Goal: Task Accomplishment & Management: Use online tool/utility

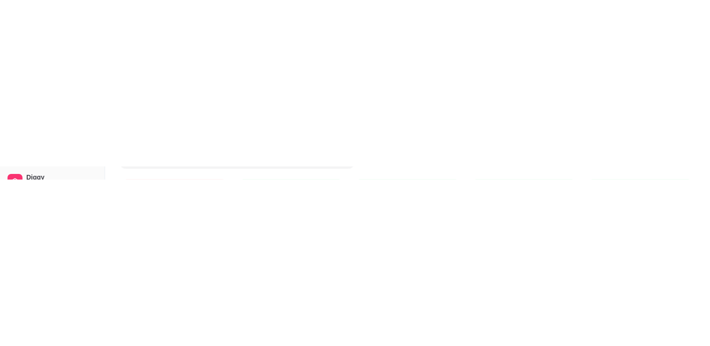
scroll to position [87, 0]
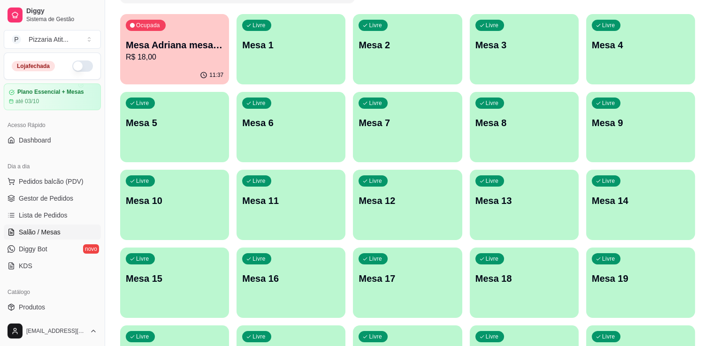
click at [97, 13] on div "Dia a dia Pedidos balcão (PDV) Gestor de Pedidos Lista de Pedidos Salão / Mesas…" at bounding box center [52, 216] width 105 height 122
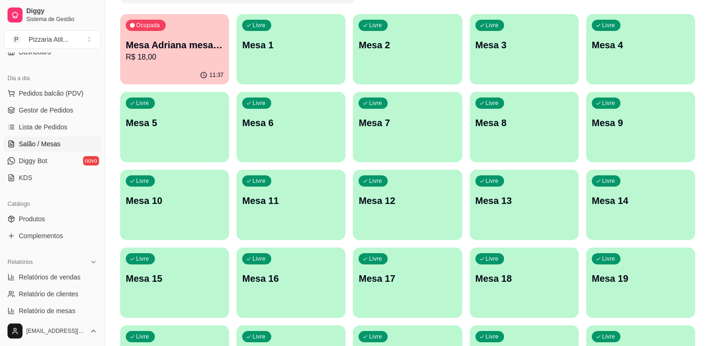
scroll to position [142, 0]
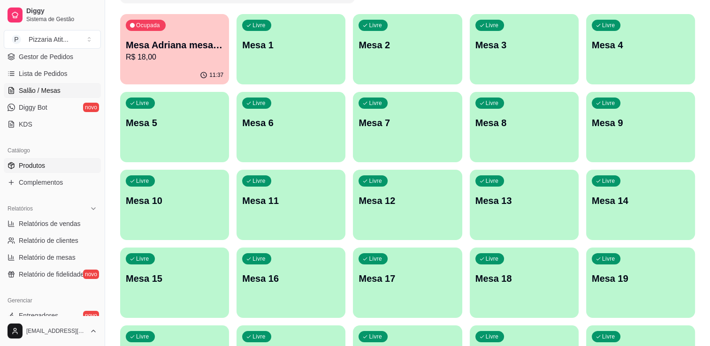
click at [44, 13] on span "Produtos" at bounding box center [32, 165] width 26 height 9
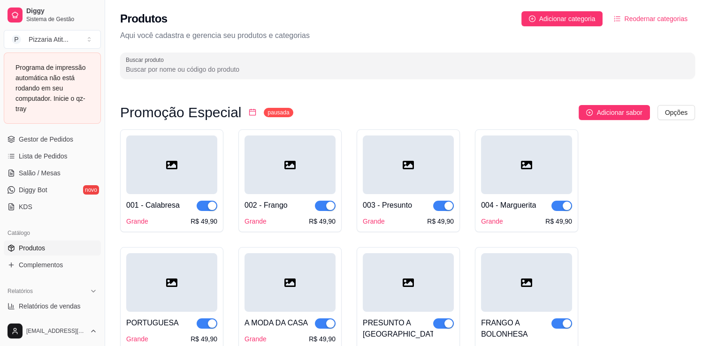
click at [431, 13] on input "Buscar produto" at bounding box center [408, 69] width 564 height 9
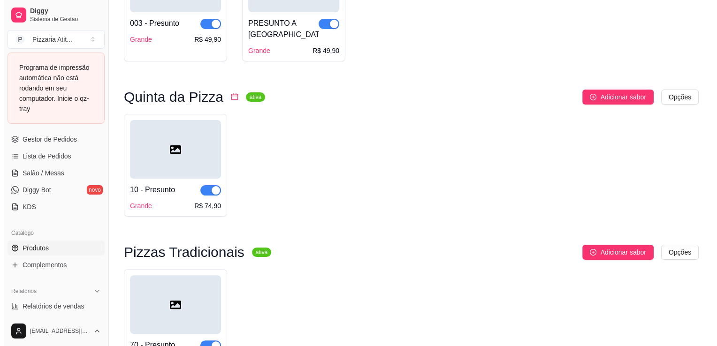
scroll to position [172, 0]
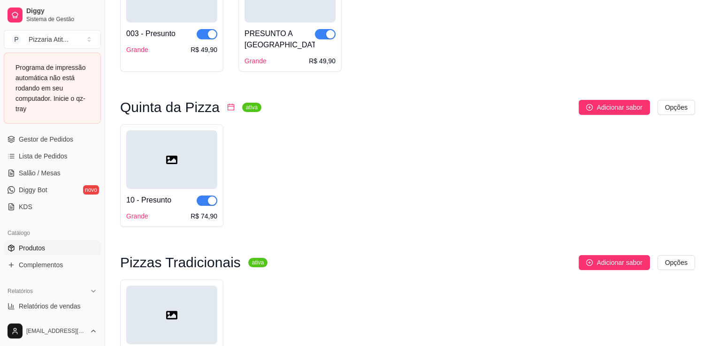
type input "pr"
click at [187, 13] on div "Grande R$ 74,90" at bounding box center [171, 216] width 91 height 9
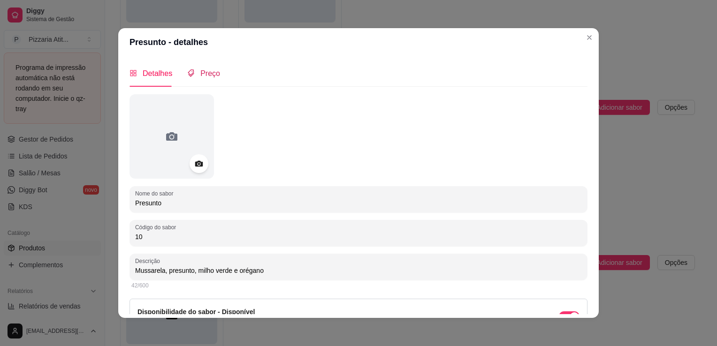
click at [213, 13] on span "Preço" at bounding box center [210, 73] width 20 height 8
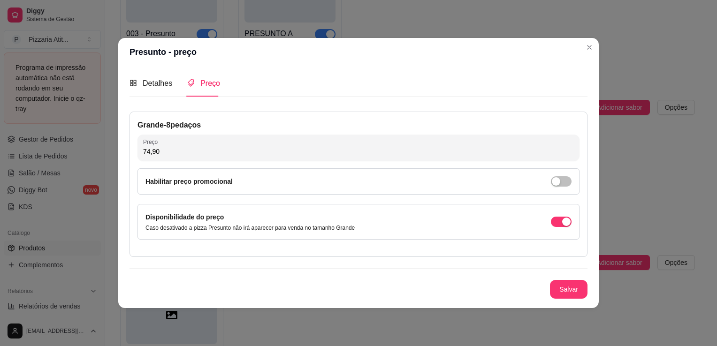
click at [225, 13] on input "74,90" at bounding box center [358, 151] width 431 height 9
click at [225, 13] on input "5,99" at bounding box center [358, 151] width 431 height 9
click at [225, 13] on input "0,00" at bounding box center [358, 151] width 431 height 9
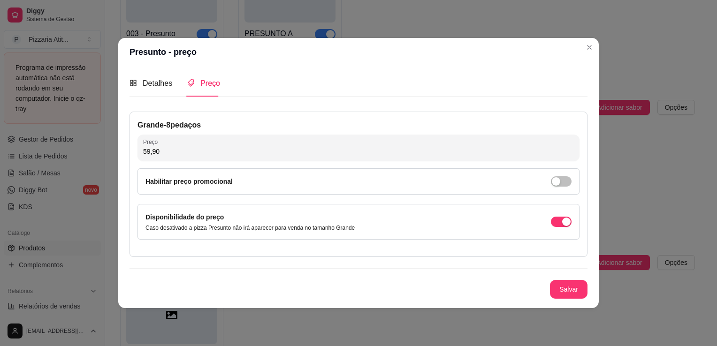
type input "59,90"
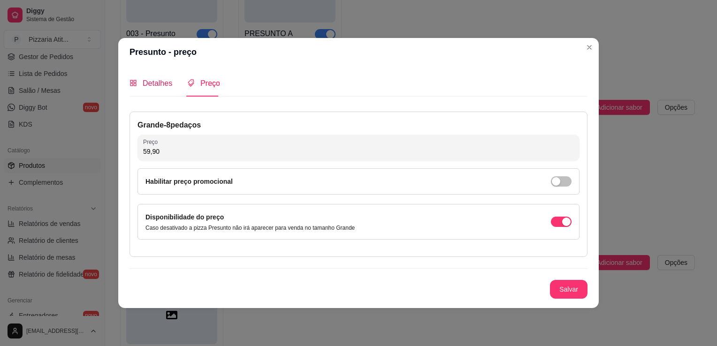
click at [147, 13] on div "Detalhes" at bounding box center [151, 83] width 43 height 12
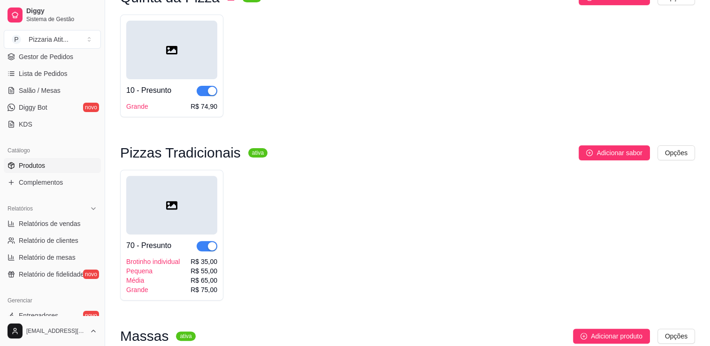
scroll to position [289, 0]
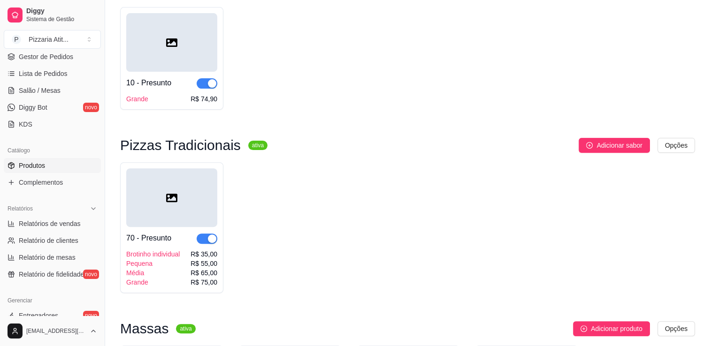
click at [146, 13] on div "Grande" at bounding box center [153, 282] width 54 height 9
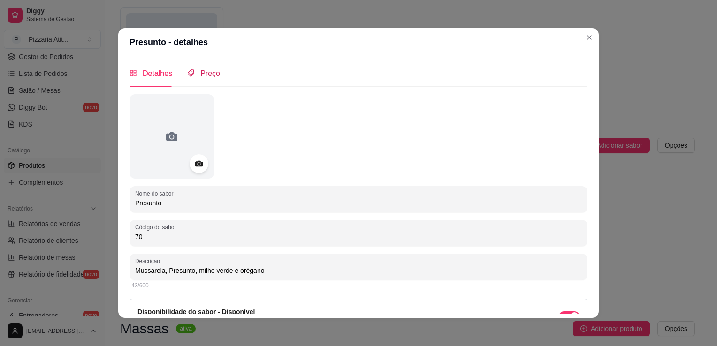
click at [203, 13] on span "Preço" at bounding box center [210, 73] width 20 height 8
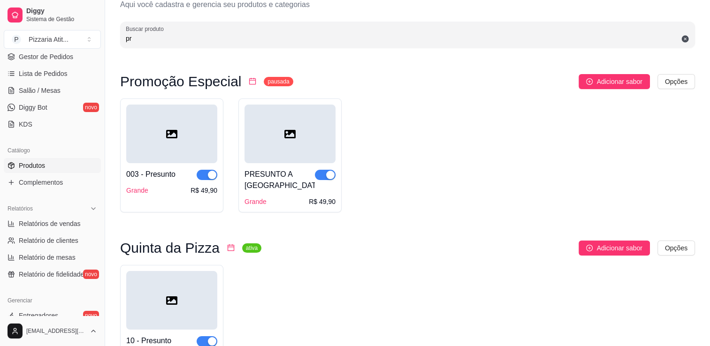
scroll to position [0, 0]
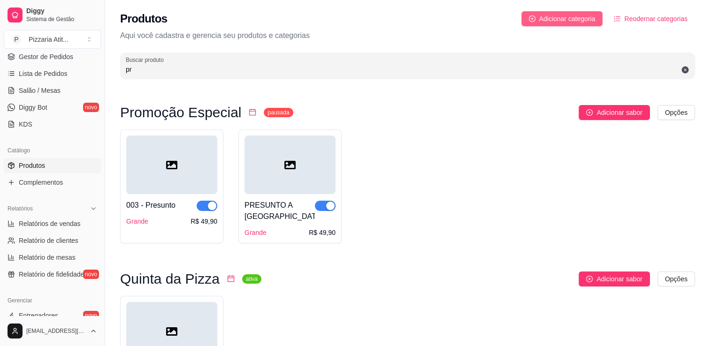
click at [573, 12] on button "Adicionar categoria" at bounding box center [563, 18] width 82 height 15
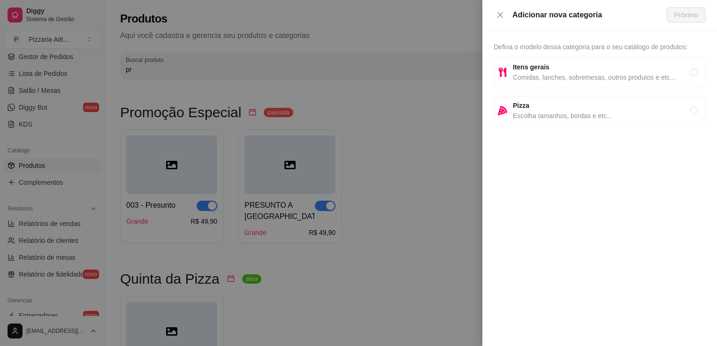
click at [598, 13] on span "Escolha tamanhos, bordas e etc..." at bounding box center [601, 116] width 177 height 10
radio input "true"
click at [503, 13] on icon "close" at bounding box center [501, 15] width 8 height 8
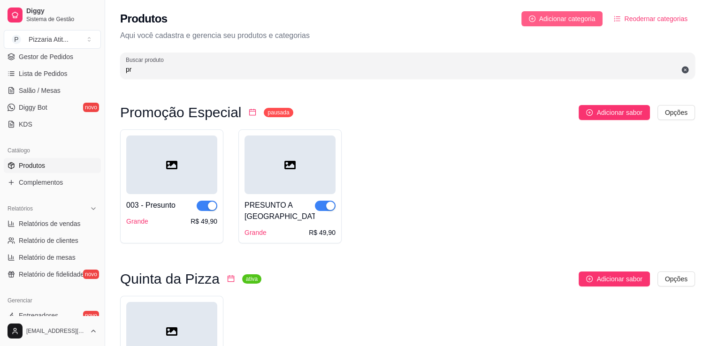
click at [573, 13] on span "Adicionar categoria" at bounding box center [567, 19] width 56 height 10
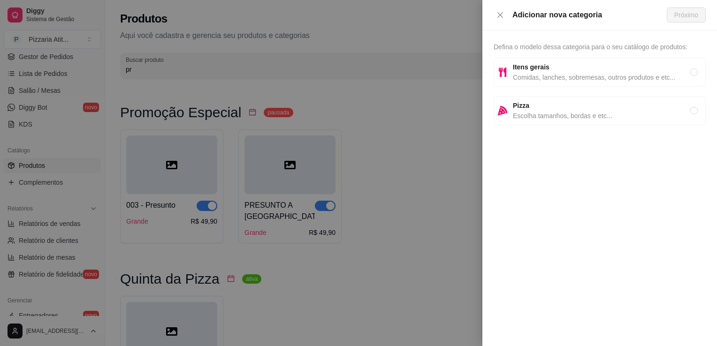
click at [512, 13] on div "Pizza Escolha tamanhos, bordas e etc..." at bounding box center [600, 110] width 212 height 29
radio input "true"
click at [676, 13] on span "Próximo" at bounding box center [687, 15] width 24 height 10
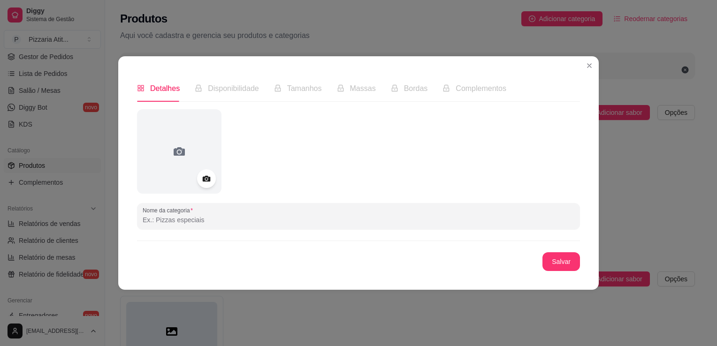
drag, startPoint x: 294, startPoint y: 211, endPoint x: 295, endPoint y: 223, distance: 11.3
click at [295, 13] on input "Nome da categoria" at bounding box center [359, 219] width 432 height 9
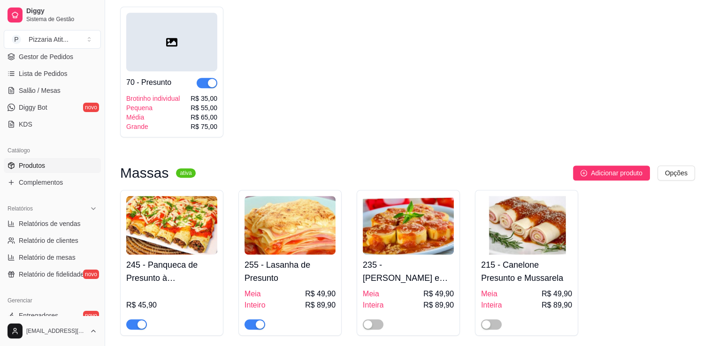
scroll to position [405, 0]
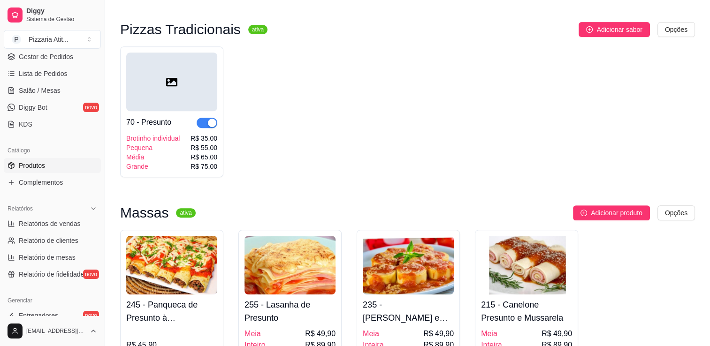
click at [205, 13] on span "button" at bounding box center [207, 123] width 21 height 10
click at [188, 13] on div "Brotinho individual Pequena Média Grande R$ 35,00 R$ 55,00 R$ 65,00 R$ 75,00" at bounding box center [171, 153] width 91 height 38
click at [201, 13] on div "button" at bounding box center [202, 123] width 8 height 8
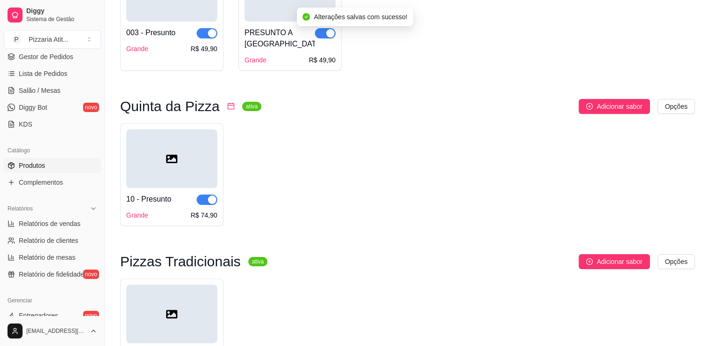
scroll to position [120, 0]
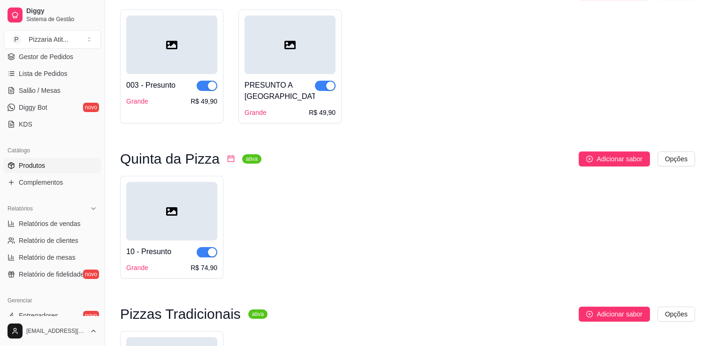
click at [161, 13] on div "10 - Presunto" at bounding box center [148, 251] width 45 height 11
click at [36, 13] on span "Lista de Pedidos" at bounding box center [43, 73] width 49 height 9
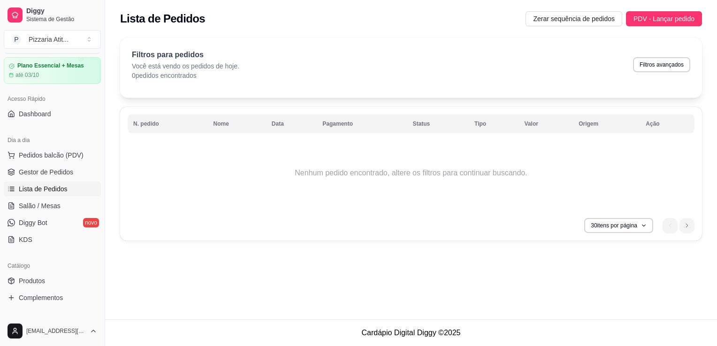
scroll to position [7, 0]
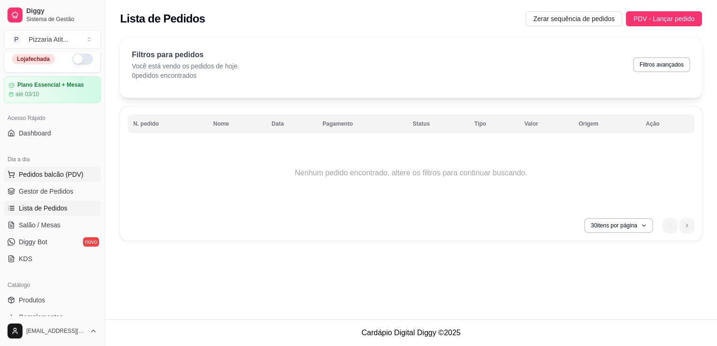
click at [42, 13] on span "Pedidos balcão (PDV)" at bounding box center [51, 174] width 65 height 9
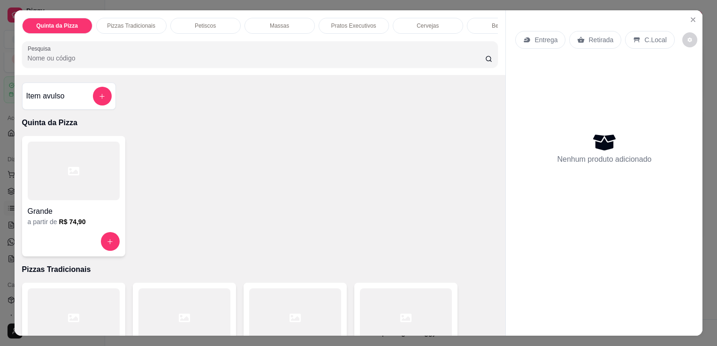
click at [82, 13] on div at bounding box center [74, 171] width 92 height 59
click at [694, 13] on button "Close" at bounding box center [693, 19] width 15 height 15
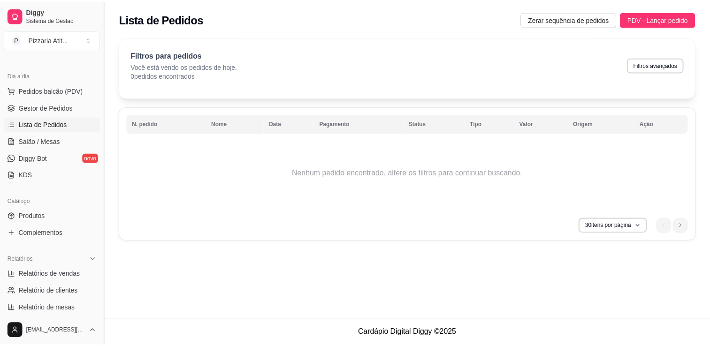
scroll to position [93, 0]
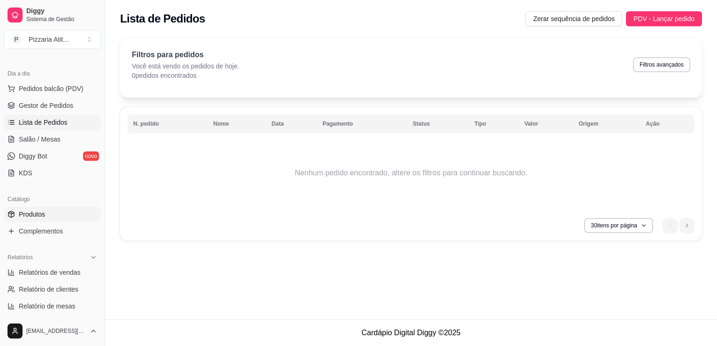
click at [62, 13] on link "Produtos" at bounding box center [52, 214] width 97 height 15
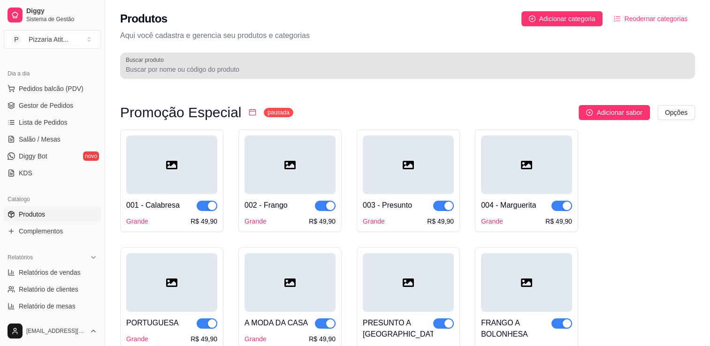
click at [208, 13] on div at bounding box center [408, 65] width 564 height 19
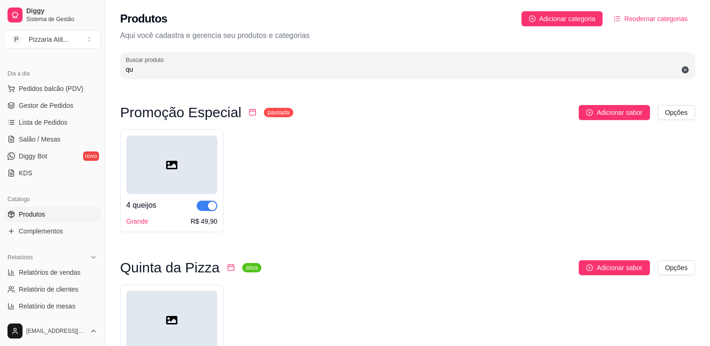
type input "q"
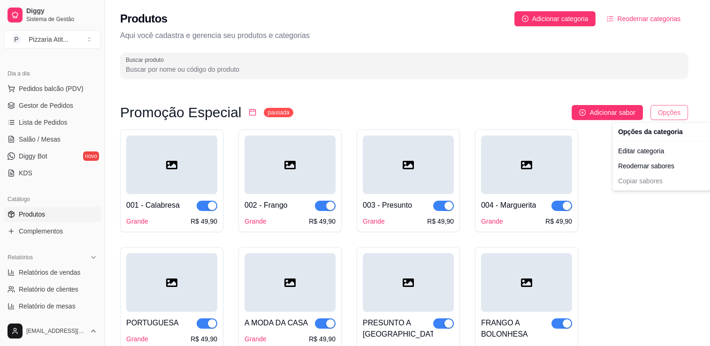
click at [683, 13] on html "Diggy Sistema de Gestão P Pizzaria Atit ... Loja fechada Plano Essencial + Mesa…" at bounding box center [355, 173] width 710 height 346
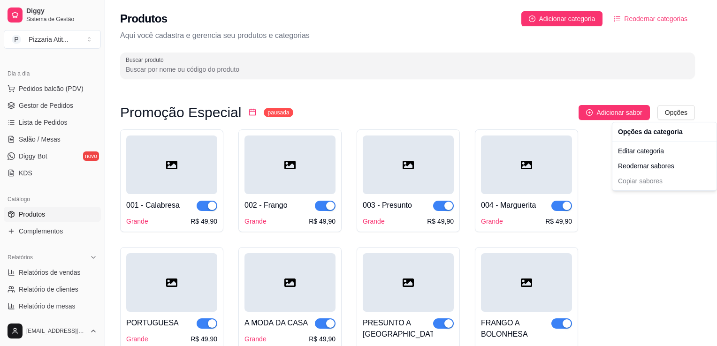
click at [503, 13] on html "Diggy Sistema de Gestão P Pizzaria Atit ... Loja fechada Plano Essencial + Mesa…" at bounding box center [358, 173] width 717 height 346
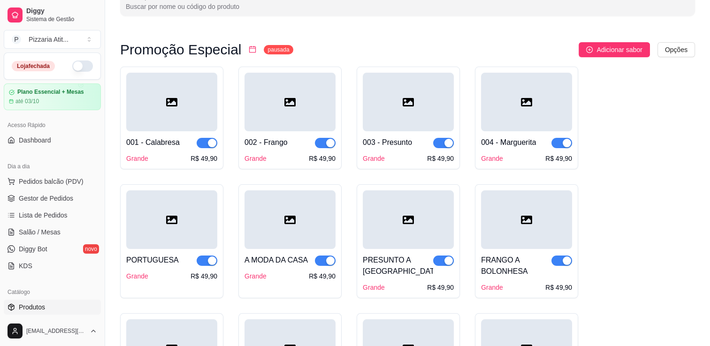
click at [72, 13] on button "button" at bounding box center [82, 66] width 21 height 11
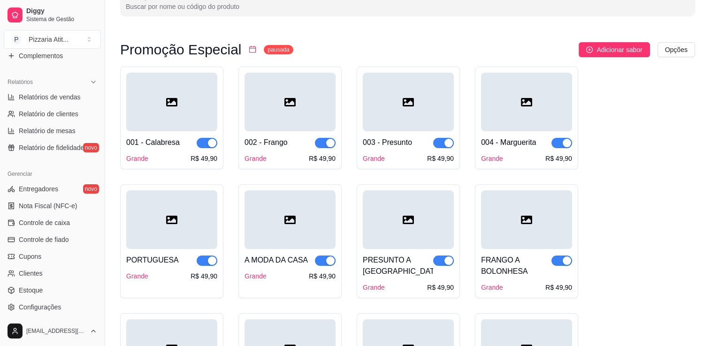
scroll to position [272, 0]
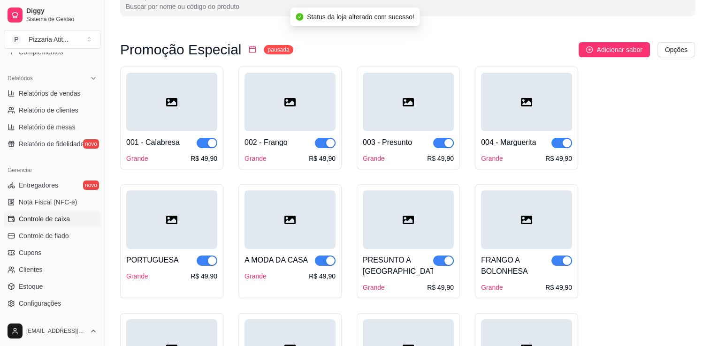
click at [53, 13] on span "Controle de caixa" at bounding box center [44, 219] width 51 height 9
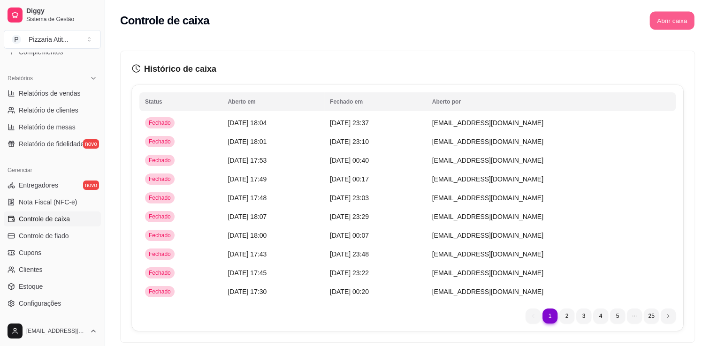
click at [681, 13] on button "Abrir caixa" at bounding box center [672, 21] width 45 height 18
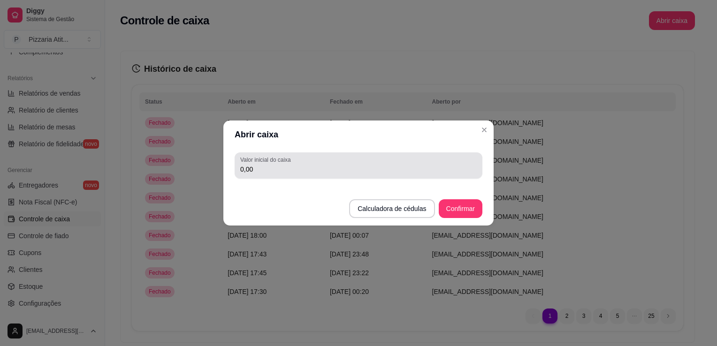
click at [404, 13] on div "Valor inicial do caixa 0,00" at bounding box center [359, 166] width 248 height 26
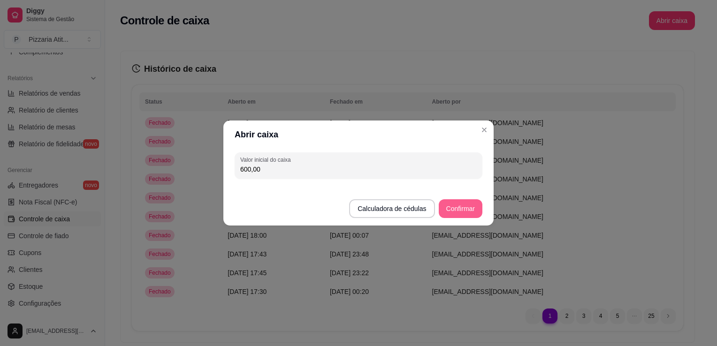
type input "600,00"
click at [469, 13] on button "Confirmar" at bounding box center [460, 209] width 43 height 18
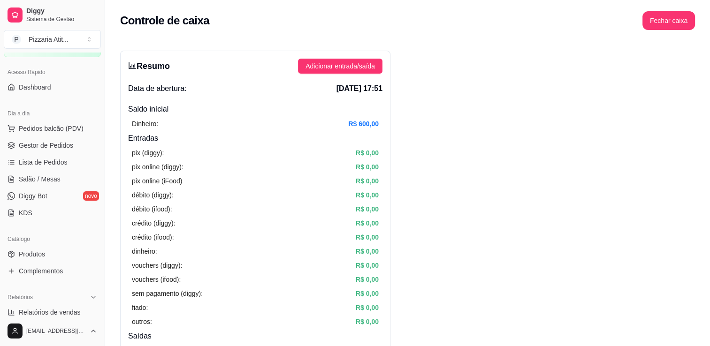
scroll to position [27, 0]
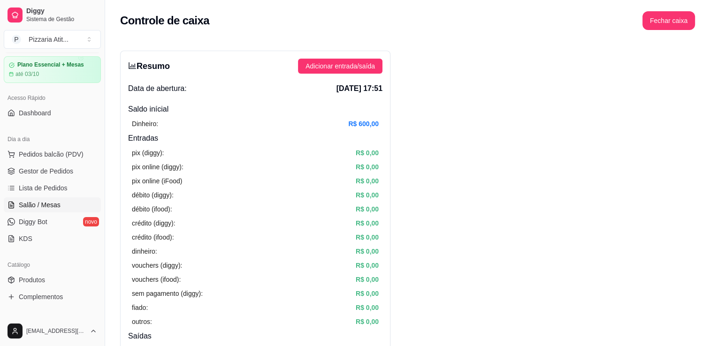
click at [41, 13] on span "Salão / Mesas" at bounding box center [40, 204] width 42 height 9
